Goal: Navigation & Orientation: Find specific page/section

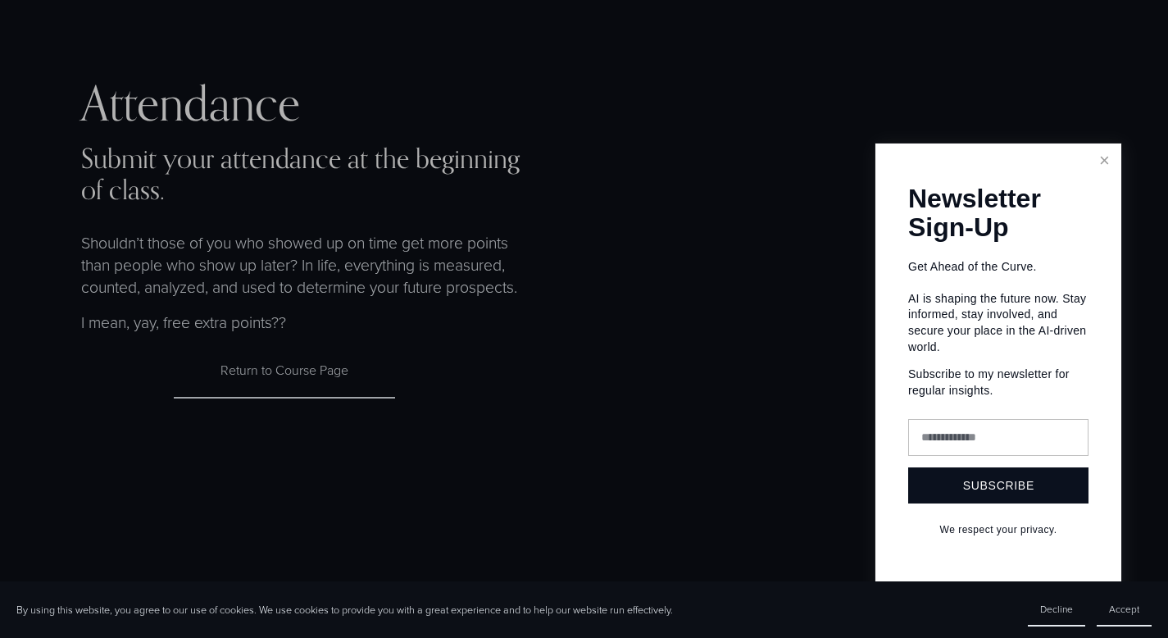
click at [183, 281] on div at bounding box center [584, 319] width 1168 height 638
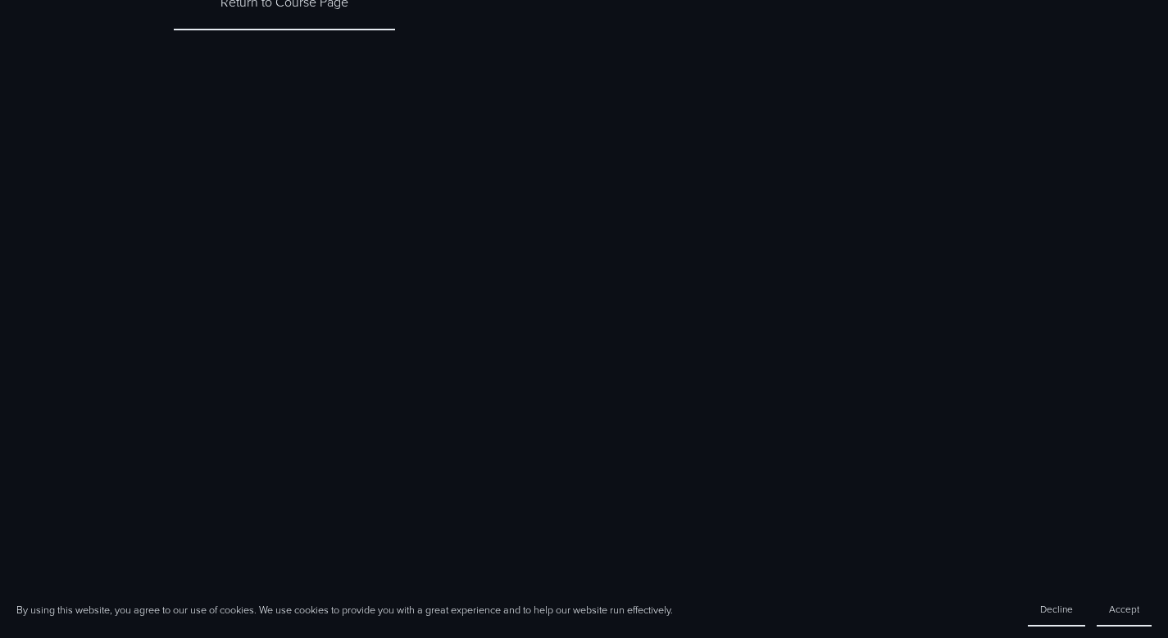
scroll to position [473, 0]
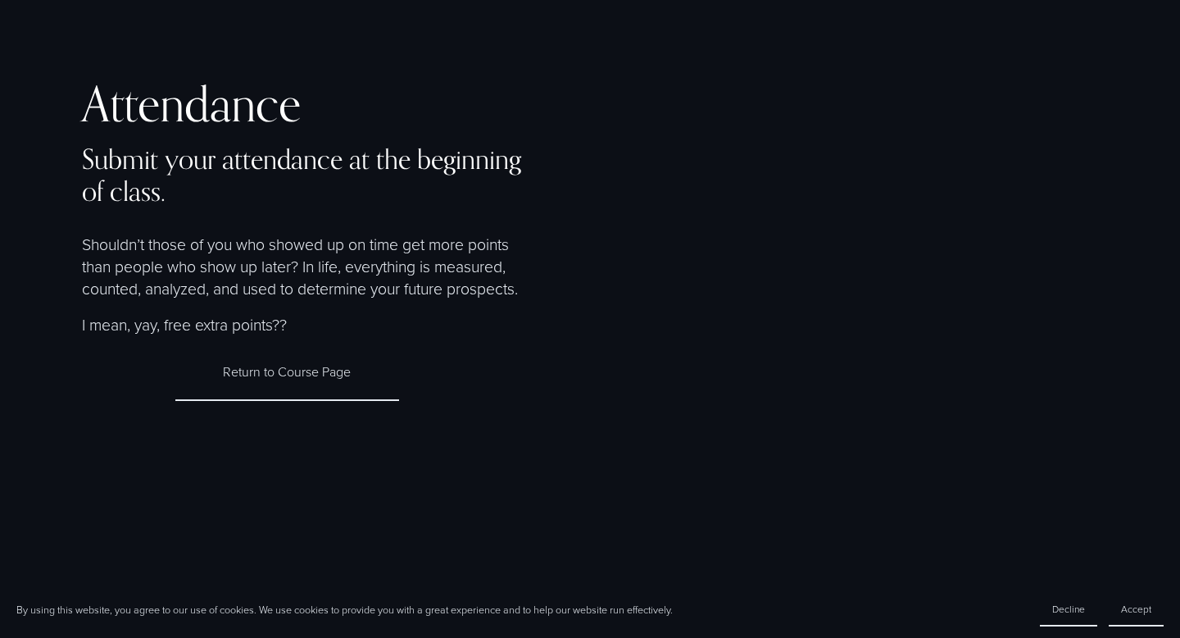
scroll to position [473, 0]
